Goal: Book appointment/travel/reservation

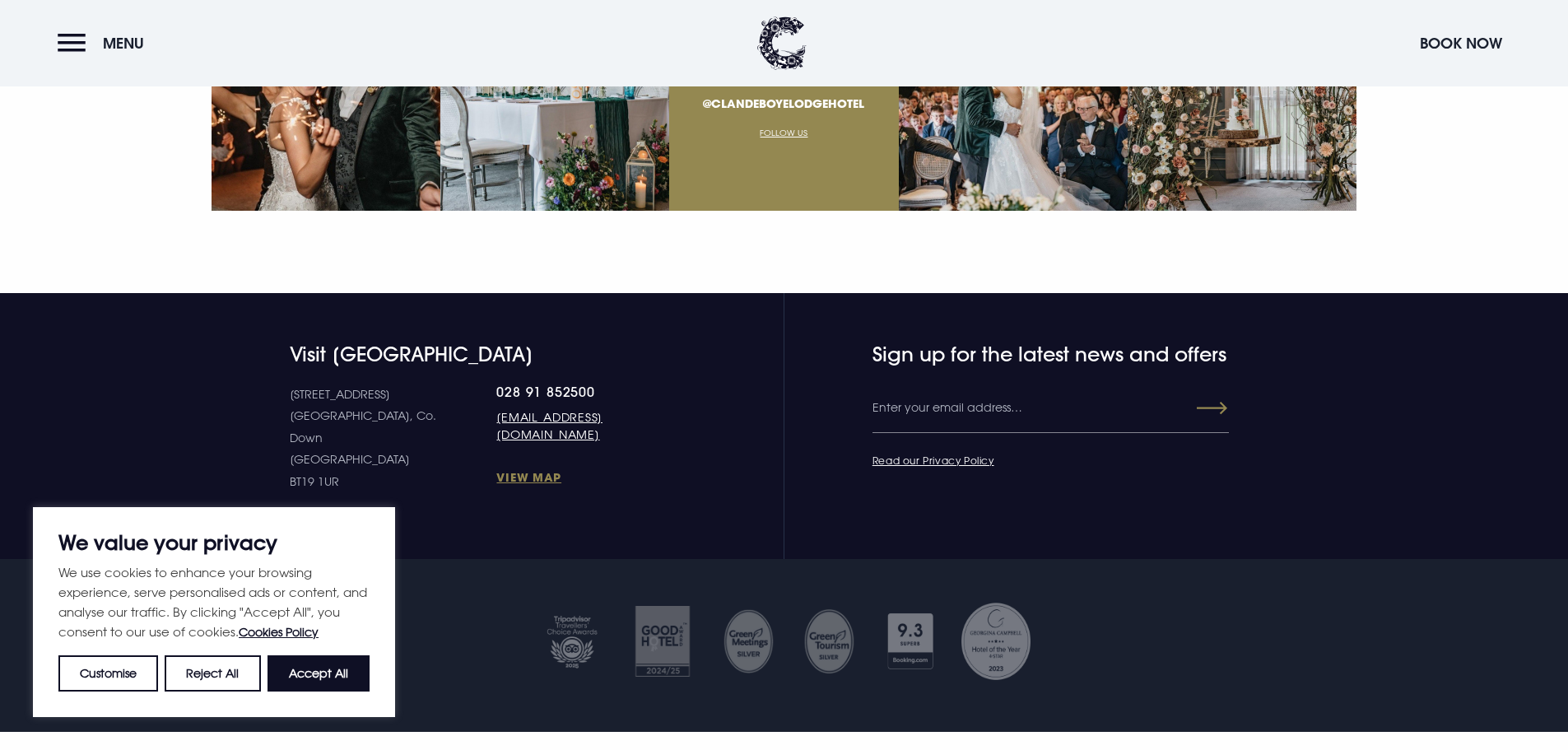
scroll to position [6294, 0]
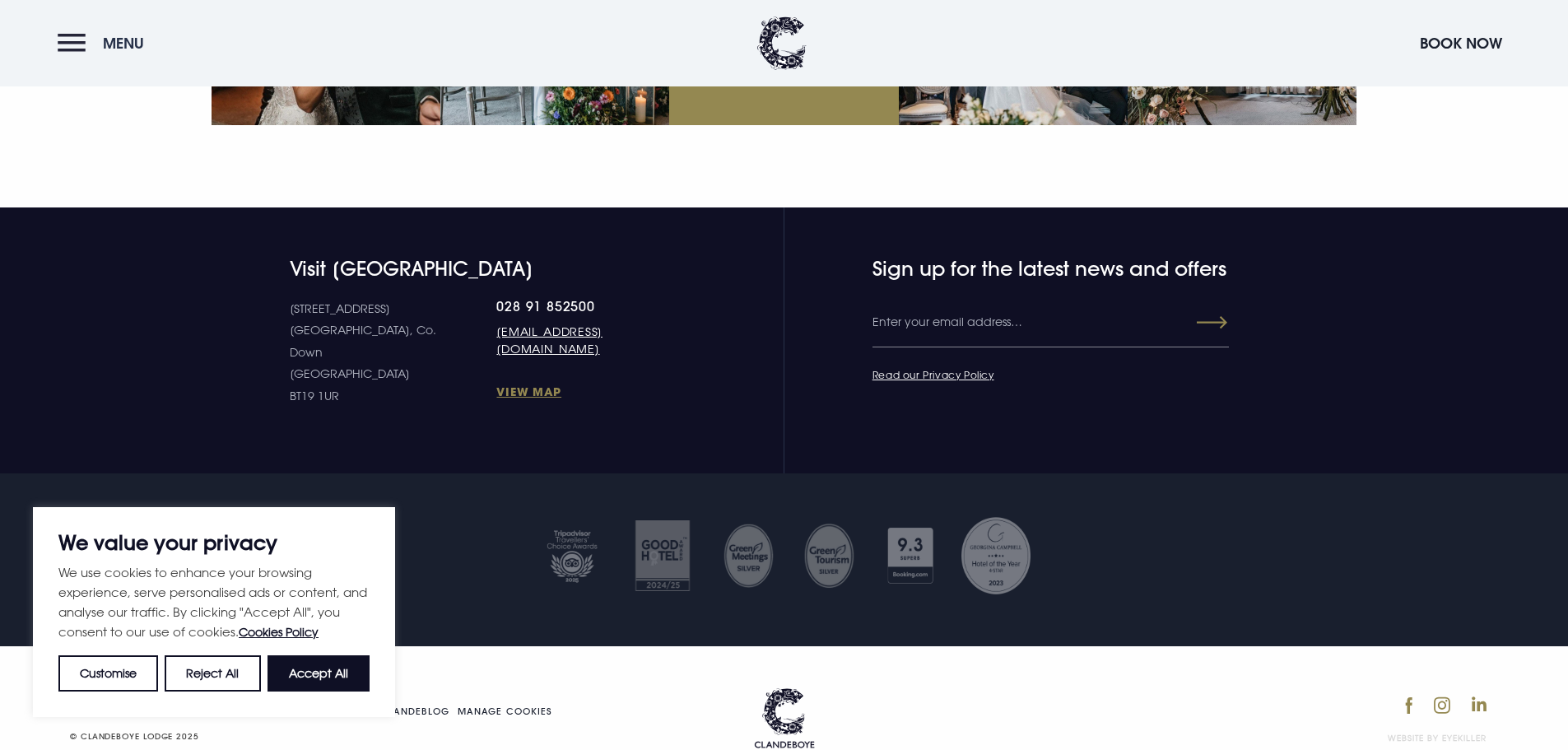
click at [83, 49] on button "Menu" at bounding box center [105, 43] width 95 height 36
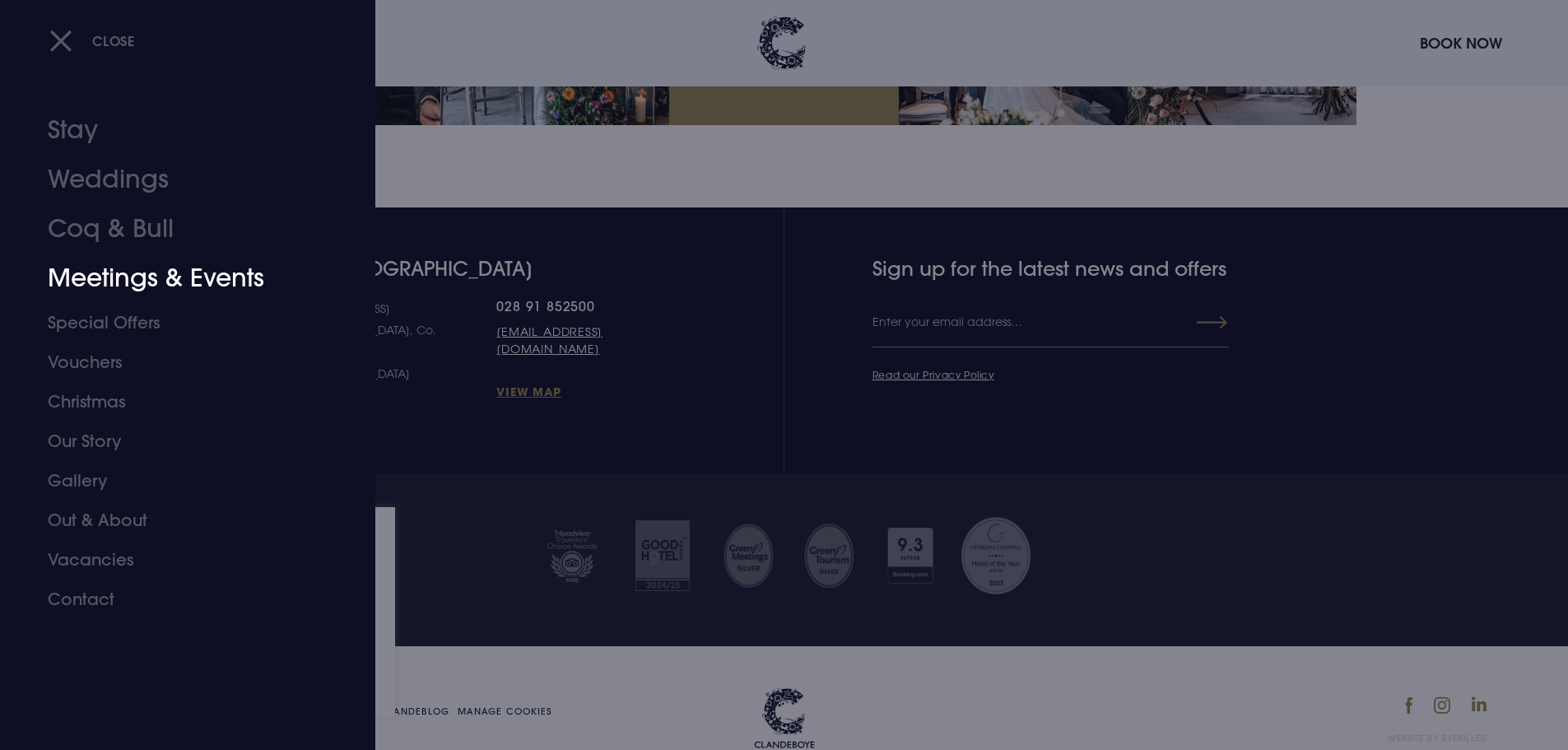
click at [112, 278] on link "Meetings & Events" at bounding box center [177, 279] width 260 height 49
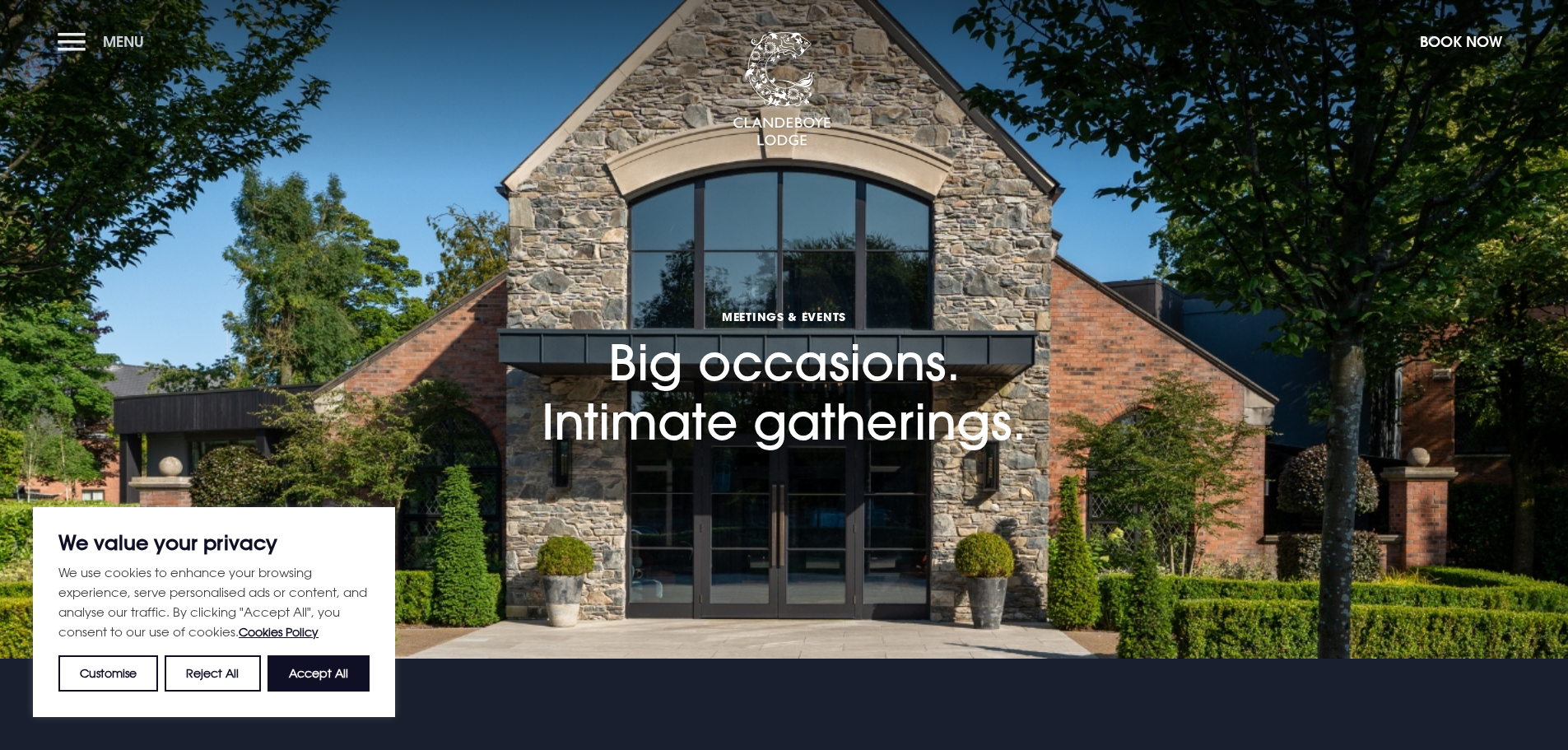
click at [76, 58] on button "Menu" at bounding box center [105, 42] width 95 height 36
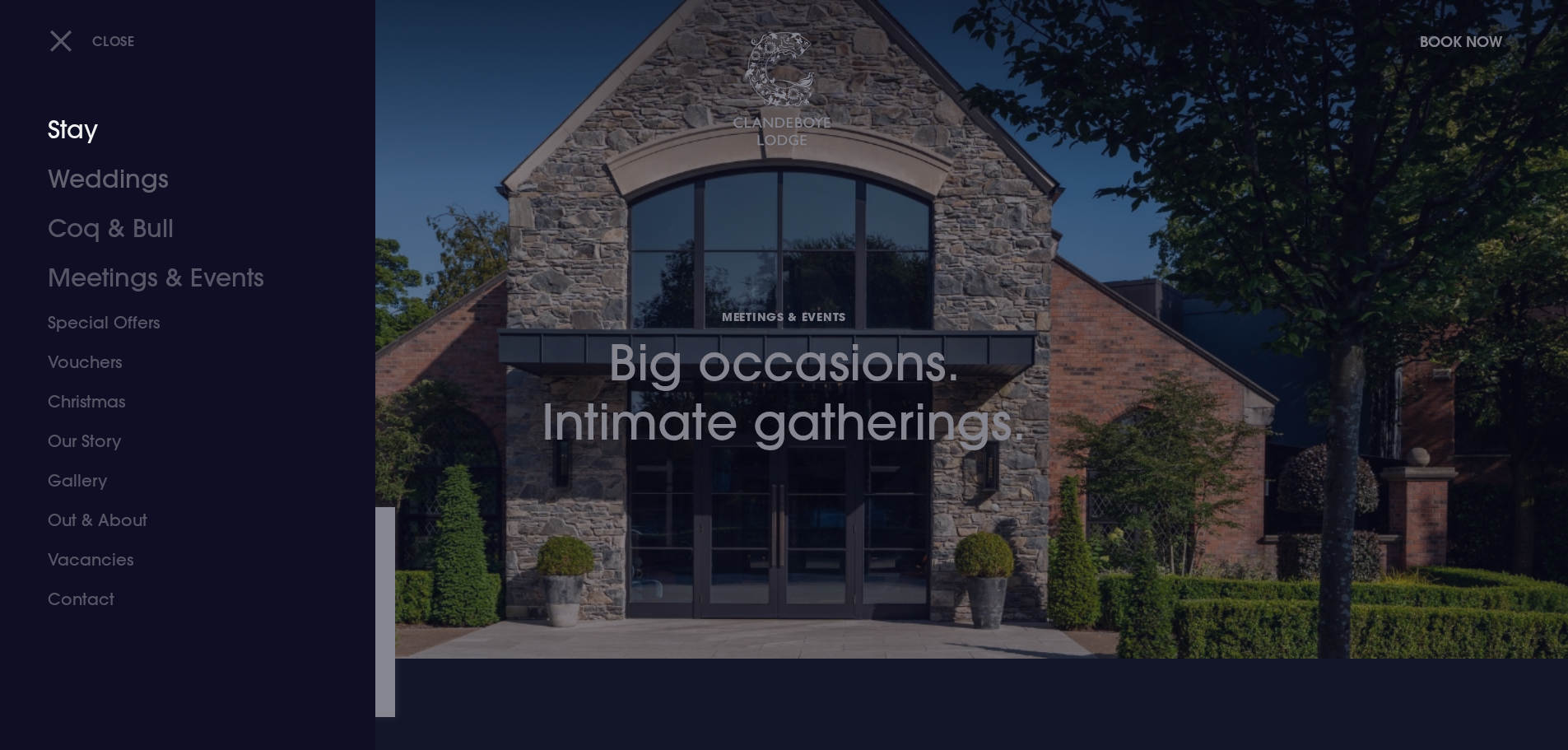
click at [78, 143] on link "Stay" at bounding box center [177, 130] width 260 height 49
